Goal: Browse casually

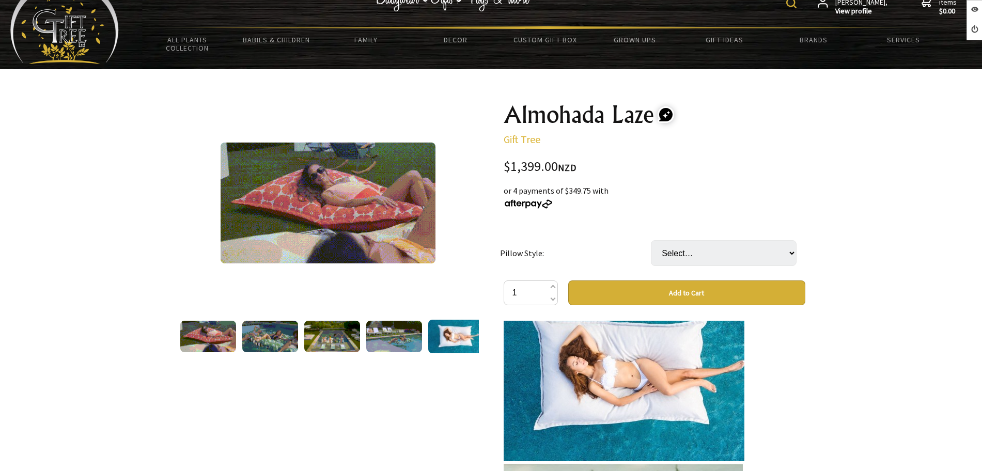
scroll to position [387, 0]
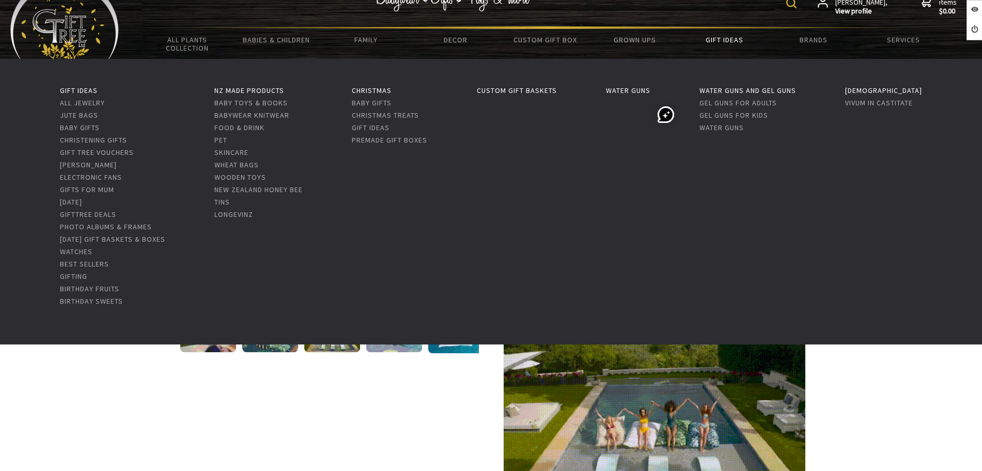
click at [716, 42] on link "Gift Ideas" at bounding box center [723, 40] width 89 height 22
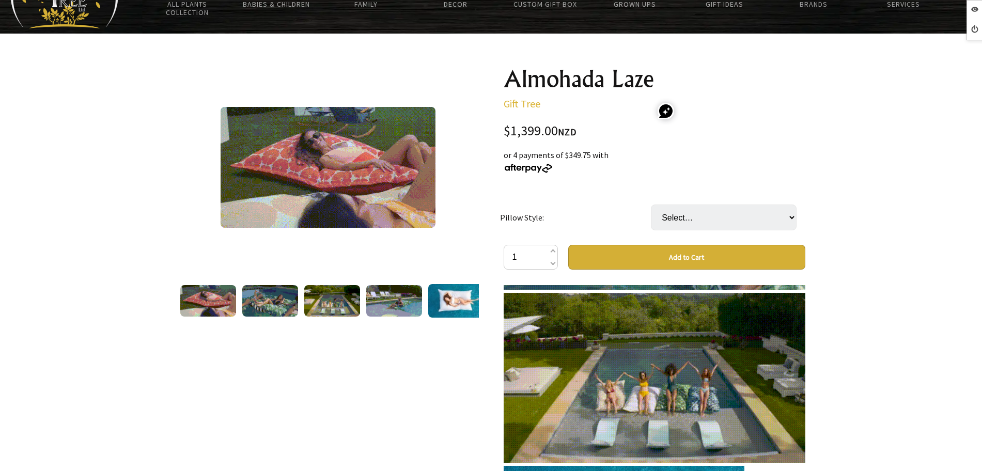
scroll to position [318, 0]
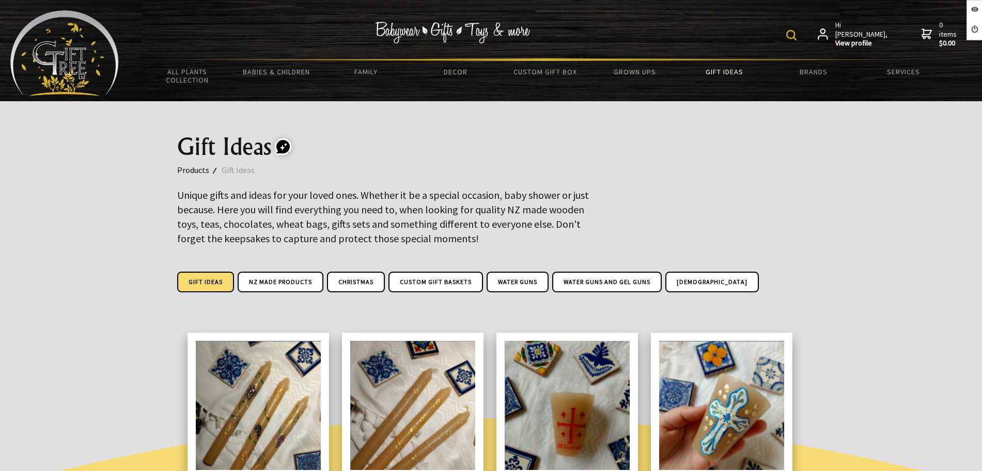
drag, startPoint x: 94, startPoint y: 52, endPoint x: 149, endPoint y: 52, distance: 54.7
click at [93, 52] on img at bounding box center [64, 53] width 108 height 86
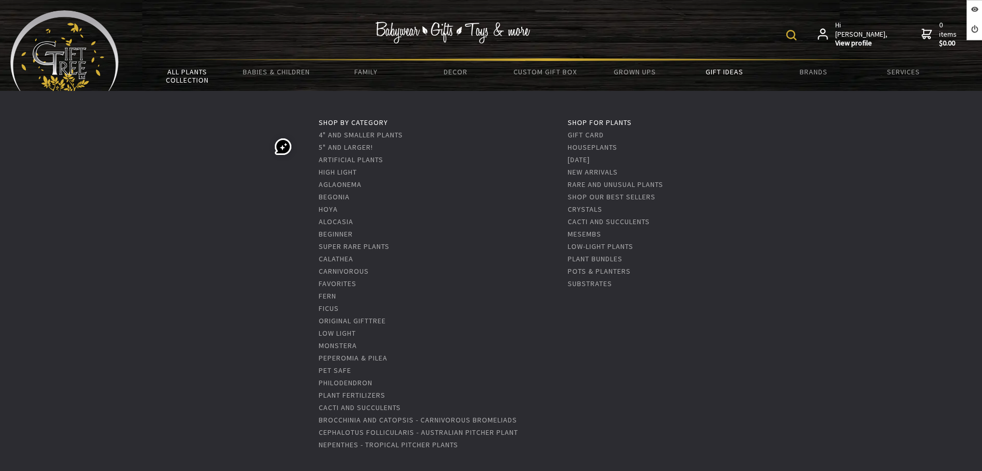
click at [188, 76] on link "All Plants Collection" at bounding box center [187, 76] width 89 height 30
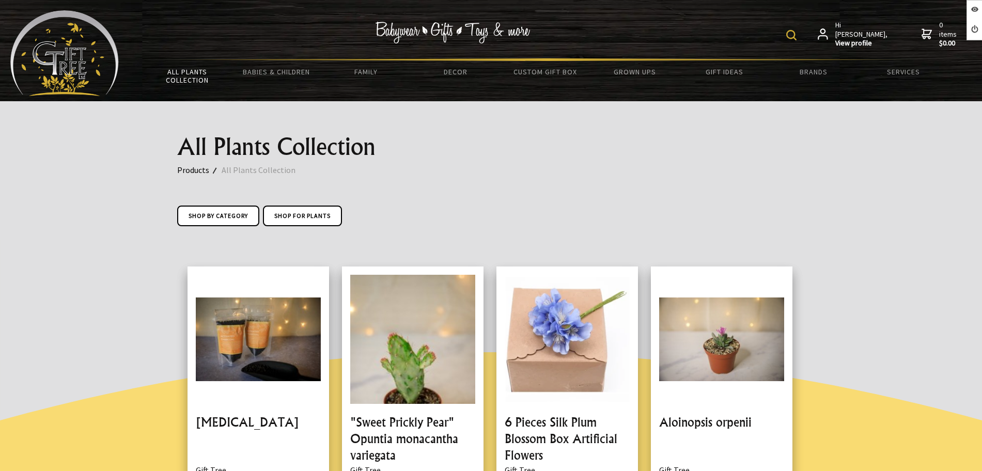
scroll to position [904, 0]
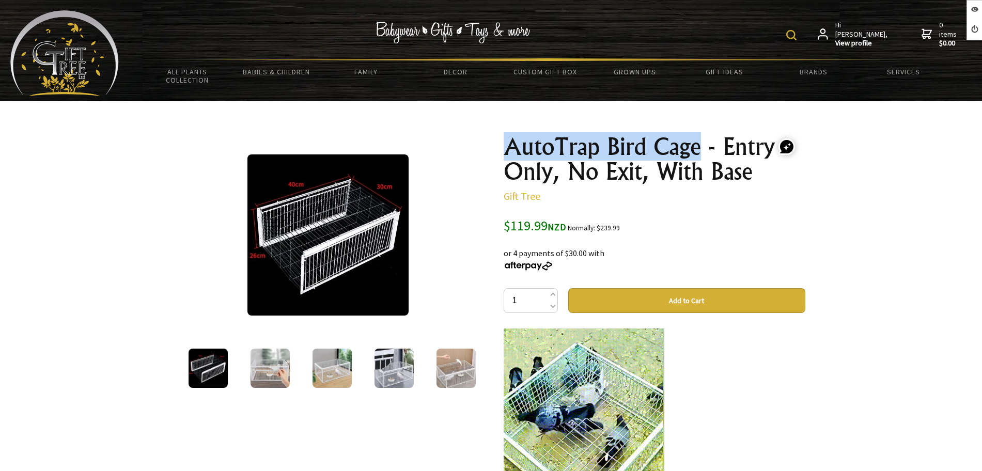
drag, startPoint x: 544, startPoint y: 149, endPoint x: 703, endPoint y: 154, distance: 158.6
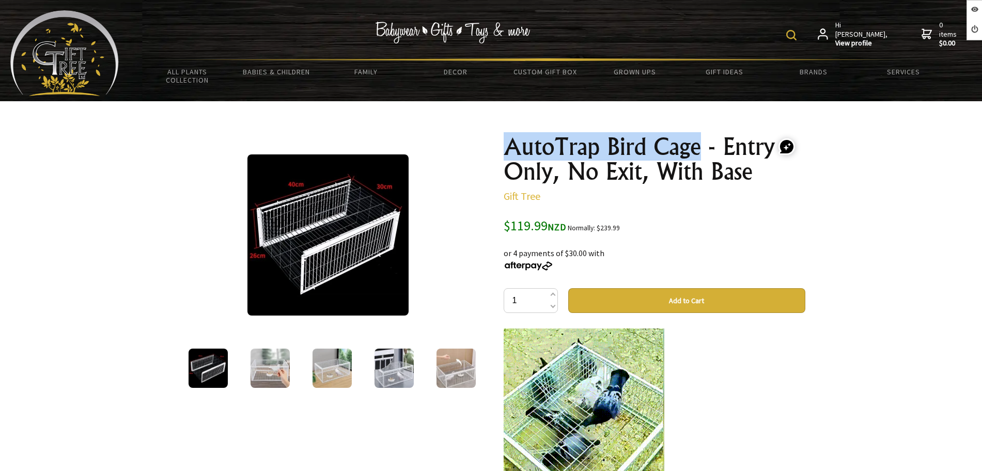
click at [703, 154] on div "AutoTrap Bird Cage - Entry Only, No Exit, With Base Gift Tree $119.99 NZD Norma…" at bounding box center [654, 443] width 318 height 634
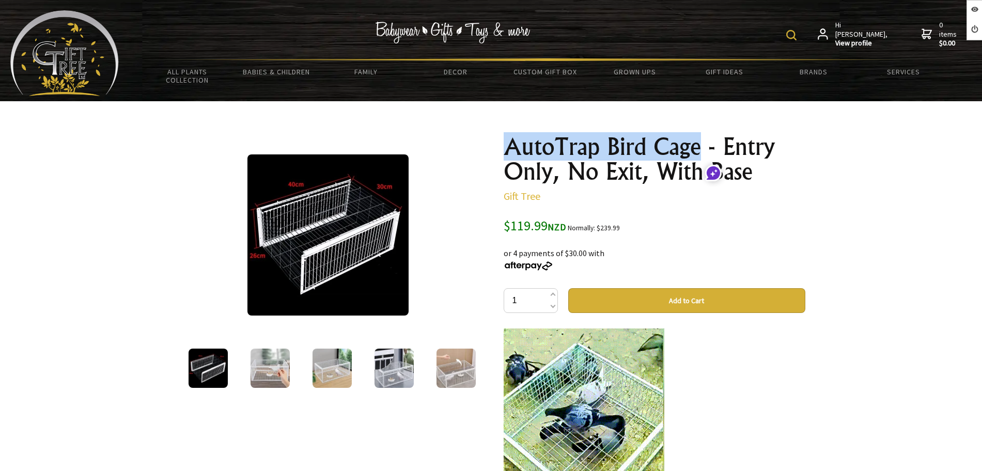
copy h1 "AutoTrap Bird Cage"
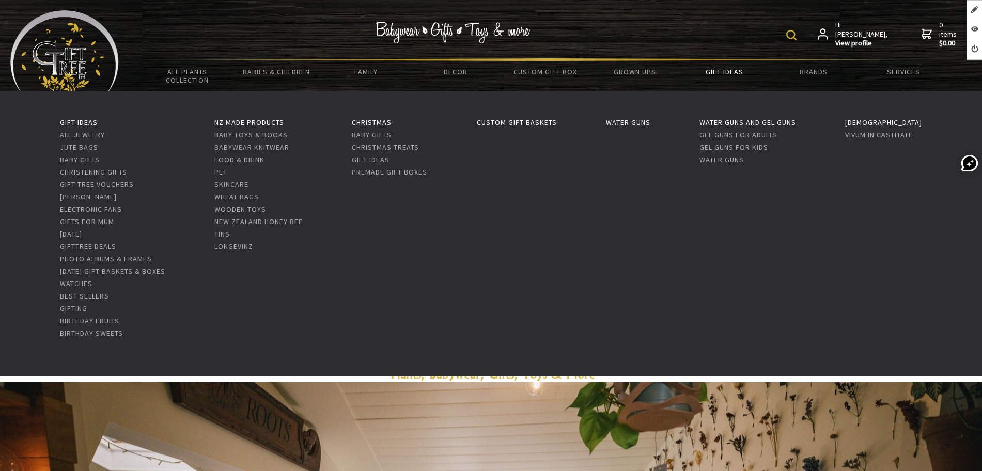
click at [726, 72] on link "Gift Ideas" at bounding box center [723, 72] width 89 height 22
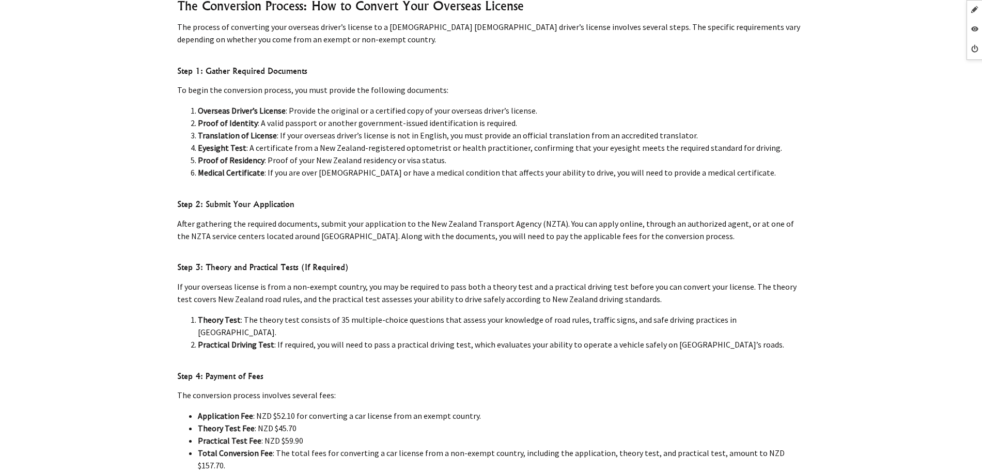
scroll to position [323, 0]
